Goal: Information Seeking & Learning: Learn about a topic

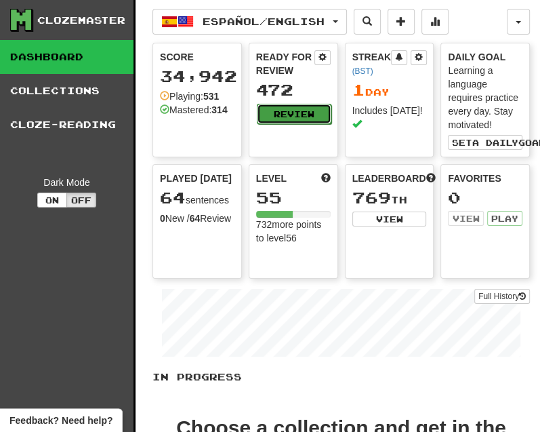
click at [287, 108] on button "Review" at bounding box center [294, 114] width 75 height 20
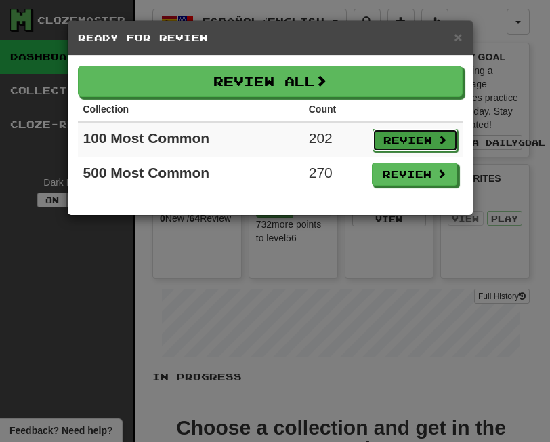
click at [410, 145] on button "Review" at bounding box center [415, 140] width 85 height 23
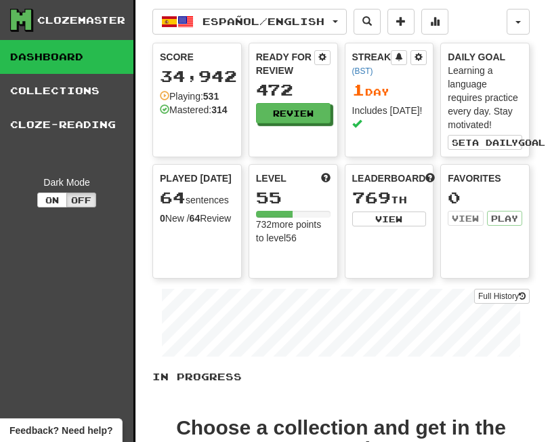
select select "********"
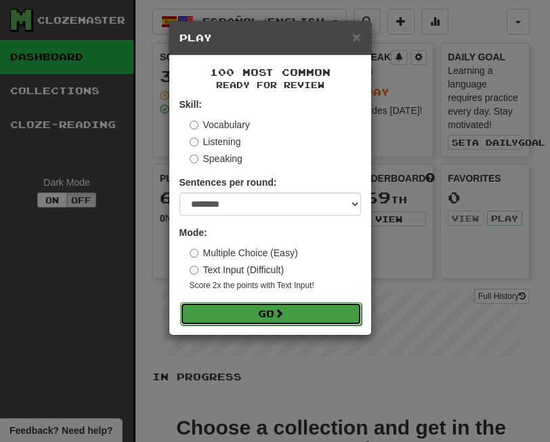
click at [284, 310] on span at bounding box center [279, 312] width 9 height 9
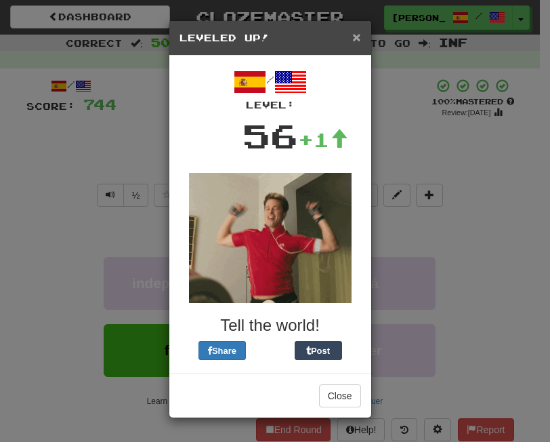
click at [355, 39] on span "×" at bounding box center [356, 37] width 8 height 16
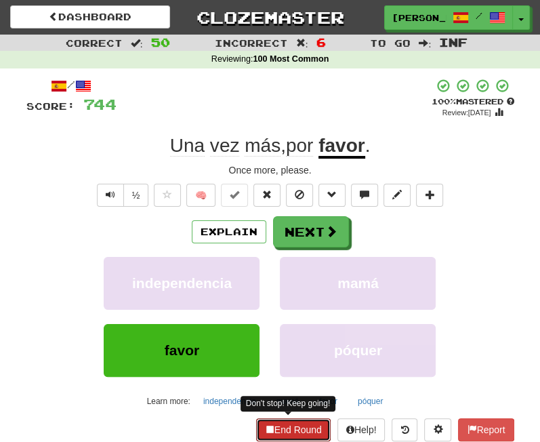
click at [279, 420] on button "End Round" at bounding box center [293, 429] width 75 height 23
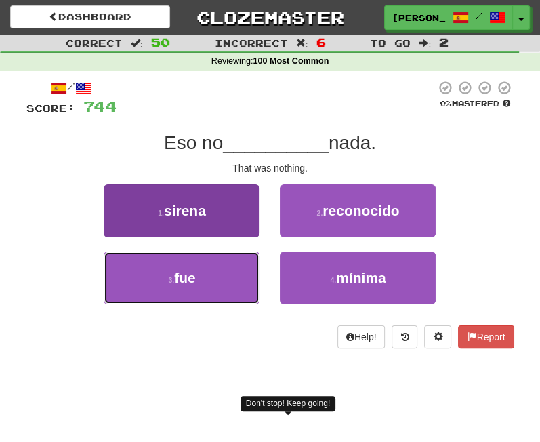
click at [242, 280] on button "3 . fue" at bounding box center [182, 277] width 156 height 53
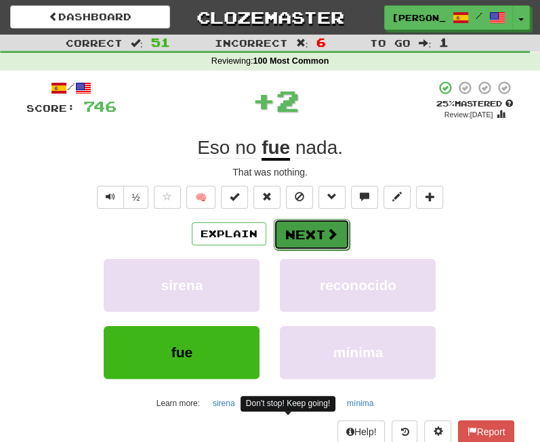
click at [317, 227] on button "Next" at bounding box center [312, 234] width 76 height 31
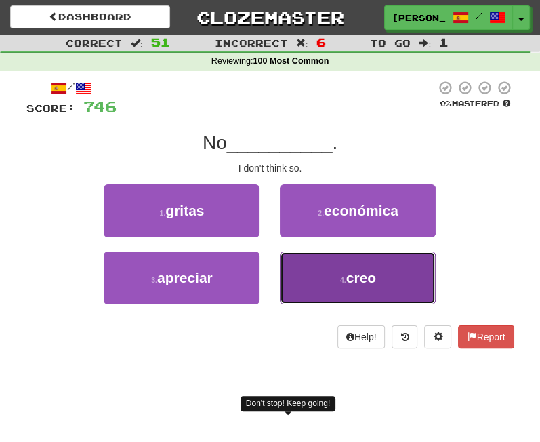
click at [332, 287] on button "4 . creo" at bounding box center [358, 277] width 156 height 53
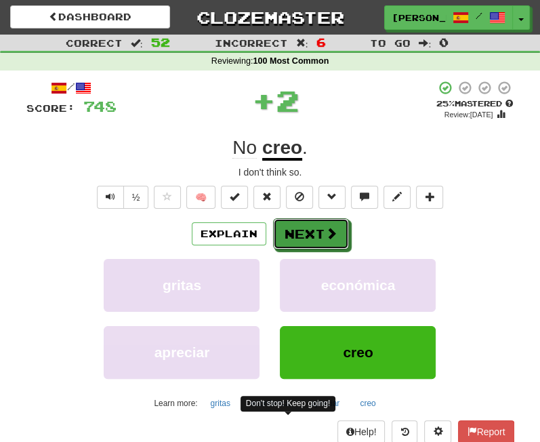
click at [304, 236] on button "Next" at bounding box center [311, 233] width 76 height 31
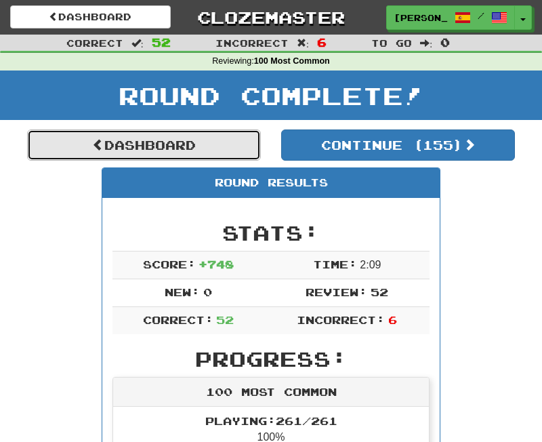
click at [190, 140] on link "Dashboard" at bounding box center [144, 144] width 234 height 31
